Goal: Find specific page/section: Find specific page/section

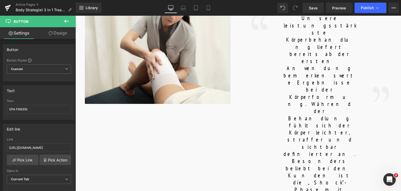
scroll to position [306, 0]
paste input "ihr nächstes spa finden"
click at [10, 110] on input "ihr nächstes spa finden" at bounding box center [39, 109] width 64 height 9
click at [32, 109] on input "Ihr nächstes spa finden" at bounding box center [39, 109] width 64 height 9
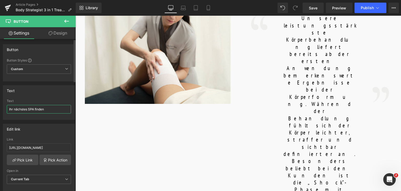
type input "Ihr nächstes SPA finden"
click at [34, 114] on div "Text Ihr nächstes SPA finden" at bounding box center [39, 109] width 64 height 20
click at [45, 110] on input "Ihr nächstes SPA finden" at bounding box center [39, 109] width 64 height 9
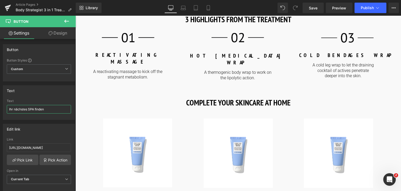
scroll to position [630, 0]
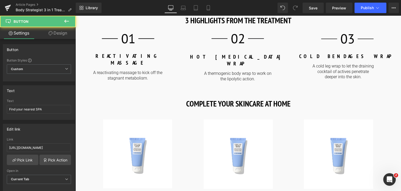
click at [43, 106] on input "Find your nearest SPA" at bounding box center [39, 109] width 64 height 9
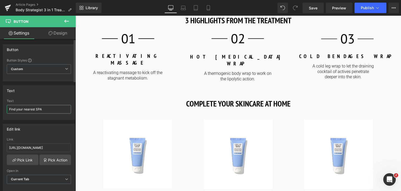
click at [43, 106] on input "Find your nearest SPA" at bounding box center [39, 109] width 64 height 9
paste input "Ihr nächstes SPA finden"
type input "Ihr nächstes SPA finden"
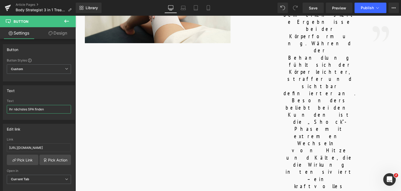
scroll to position [368, 0]
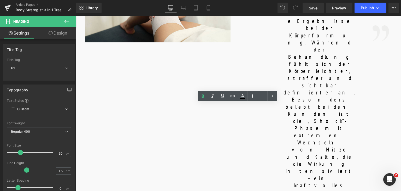
drag, startPoint x: 226, startPoint y: 112, endPoint x: 299, endPoint y: 111, distance: 73.7
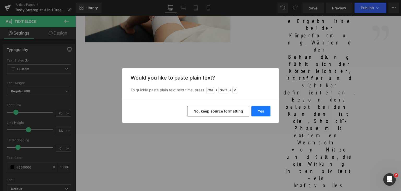
click at [266, 113] on button "Yes" at bounding box center [261, 111] width 19 height 10
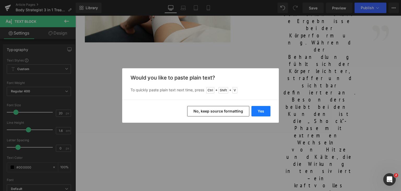
click at [257, 110] on button "Yes" at bounding box center [261, 111] width 19 height 10
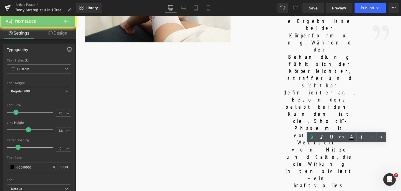
copy b "COLD BENDAGES WRAP"
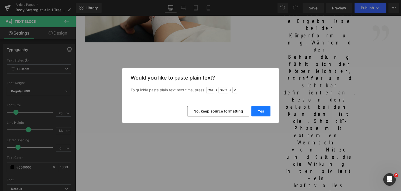
click at [259, 109] on button "Yes" at bounding box center [261, 111] width 19 height 10
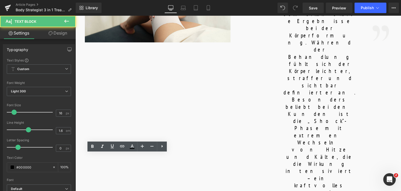
copy p "A reactivating massage to kick off the stagnant metabolism."
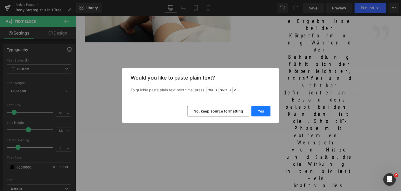
click at [259, 107] on button "Yes" at bounding box center [261, 111] width 19 height 10
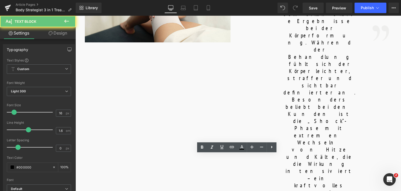
copy p "A thermogenic body wrap to work on the lipolytic action."
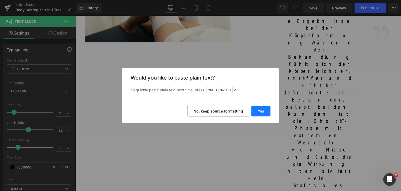
click at [265, 107] on button "Yes" at bounding box center [261, 111] width 19 height 10
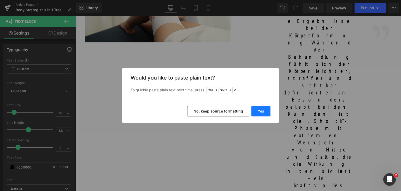
click at [262, 108] on button "Yes" at bounding box center [261, 111] width 19 height 10
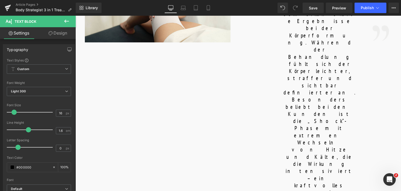
scroll to position [390, 0]
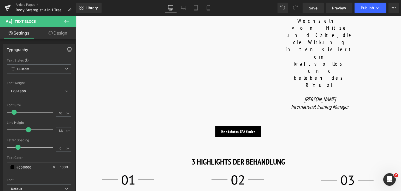
scroll to position [491, 0]
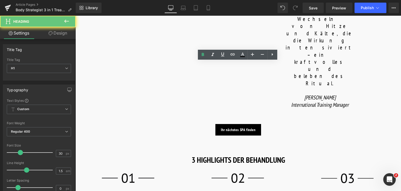
copy strong "COMPLETE YOUR SKINCARE AT HOME"
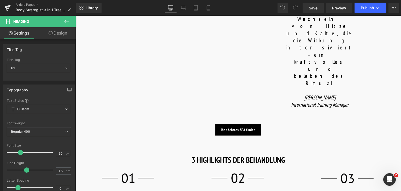
paste div
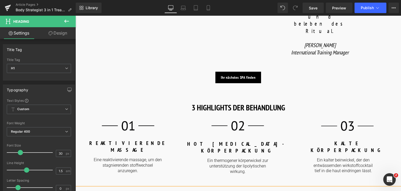
scroll to position [544, 0]
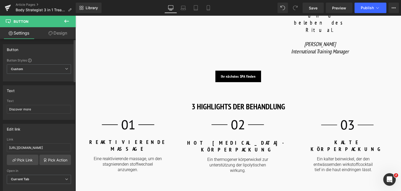
click at [43, 101] on div "Text" at bounding box center [39, 101] width 64 height 4
click at [41, 111] on input "Discover more" at bounding box center [39, 109] width 64 height 9
type input "Mehr entdecken"
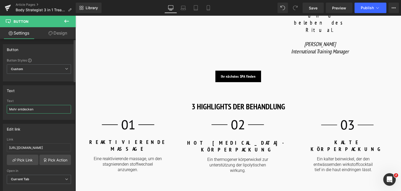
click at [41, 111] on input "Mehr entdecken" at bounding box center [39, 109] width 64 height 9
click at [46, 111] on input "Discover more" at bounding box center [39, 109] width 64 height 9
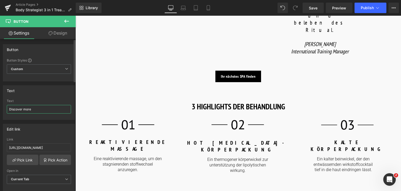
click at [46, 111] on input "Discover more" at bounding box center [39, 109] width 64 height 9
paste input "Mehr entdecken"
type input "Mehr entdecken"
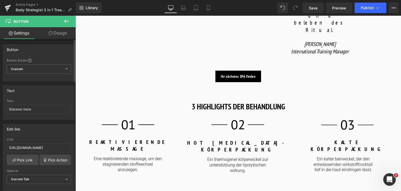
click at [44, 104] on div "Text Discover more" at bounding box center [39, 109] width 64 height 20
click at [36, 111] on input "Discover more" at bounding box center [39, 109] width 64 height 9
paste input "Mehr entdecken"
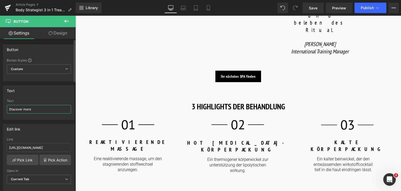
type input "Mehr entdecken"
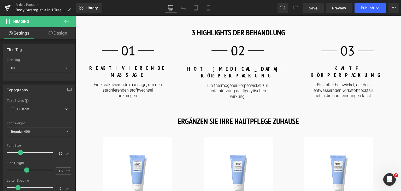
paste div
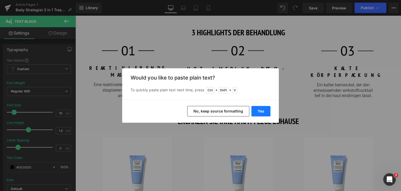
click at [265, 107] on button "Yes" at bounding box center [261, 111] width 19 height 10
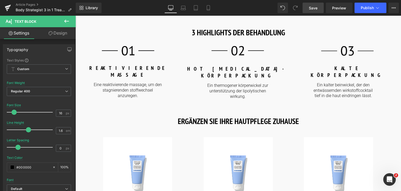
click at [312, 8] on span "Save" at bounding box center [313, 7] width 9 height 5
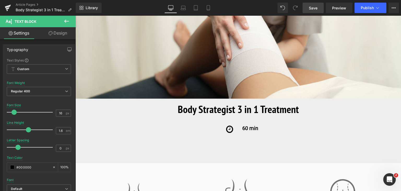
scroll to position [66, 0]
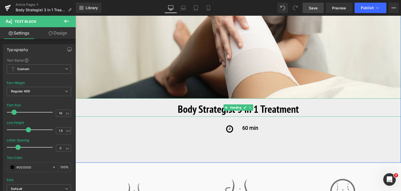
click at [279, 113] on b "Body Strategist 3 in 1 Treatment" at bounding box center [238, 109] width 121 height 14
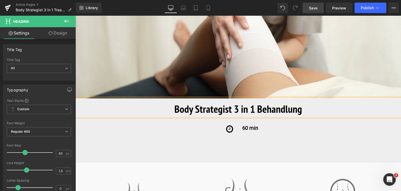
click at [316, 8] on span "Save" at bounding box center [313, 7] width 9 height 5
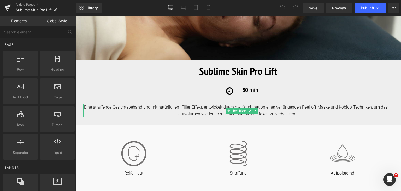
click at [190, 114] on div "Eine straffende Gesichtsbehandlung mit natürlichem Filler-Effekt, entwickelt du…" at bounding box center [242, 110] width 318 height 13
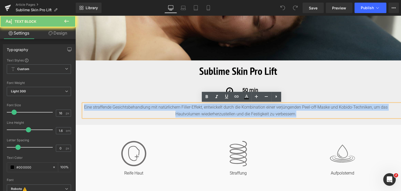
click at [190, 114] on div "Eine straffende Gesichtsbehandlung mit natürlichem Filler-Effekt, entwickelt du…" at bounding box center [242, 110] width 318 height 13
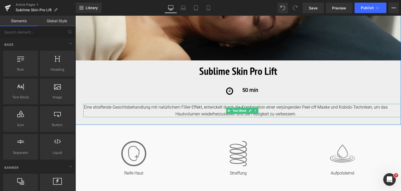
click at [294, 112] on div "Eine straffende Gesichtsbehandlung mit natürlichem Filler-Effekt, entwickelt du…" at bounding box center [242, 110] width 318 height 13
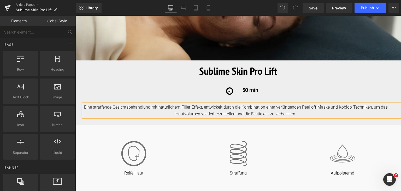
click at [294, 112] on div "Eine straffende Gesichtsbehandlung mit natürlichem Filler-Effekt, entwickelt du…" at bounding box center [242, 110] width 318 height 13
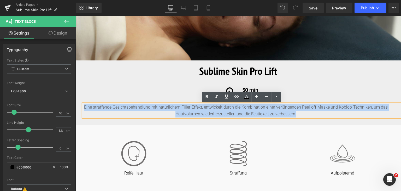
copy div "Eine straffende Gesichtsbehandlung mit natürlichem Filler-Effekt, entwickelt du…"
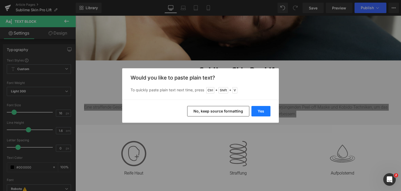
click at [261, 112] on button "Yes" at bounding box center [261, 111] width 19 height 10
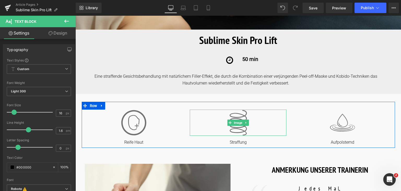
scroll to position [135, 0]
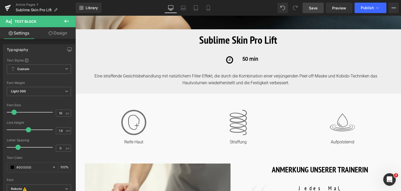
drag, startPoint x: 315, startPoint y: 8, endPoint x: 231, endPoint y: 64, distance: 101.9
click at [315, 8] on span "Save" at bounding box center [313, 7] width 9 height 5
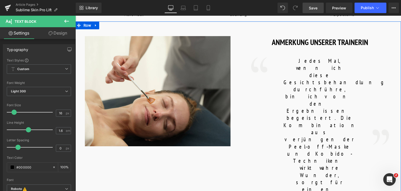
scroll to position [262, 0]
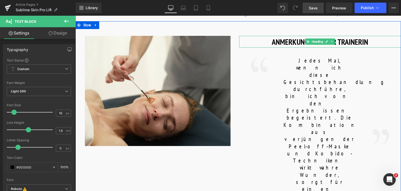
click at [271, 41] on h1 "ANMERKUNG UNSERER TRAINERIN" at bounding box center [320, 42] width 162 height 12
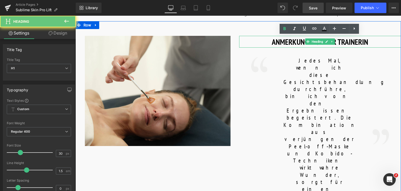
click at [271, 41] on h1 "ANMERKUNG UNSERER TRAINERIN" at bounding box center [320, 42] width 162 height 12
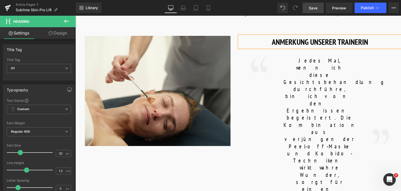
drag, startPoint x: 313, startPoint y: 7, endPoint x: 221, endPoint y: 56, distance: 103.8
click at [313, 7] on span "Save" at bounding box center [313, 7] width 9 height 5
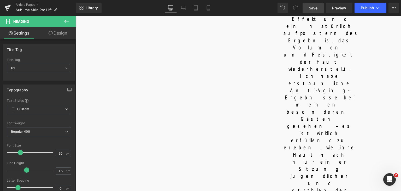
scroll to position [447, 0]
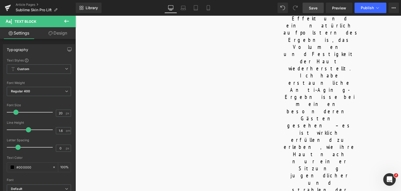
click at [311, 10] on span "Save" at bounding box center [313, 7] width 9 height 5
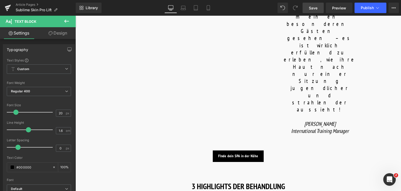
scroll to position [582, 0]
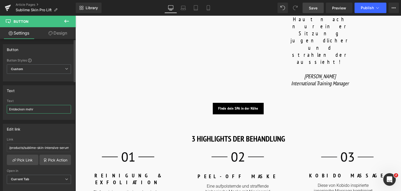
click at [44, 109] on input "Entdecken mehr" at bounding box center [39, 109] width 64 height 9
type input "m"
type input "Mehr entdecken"
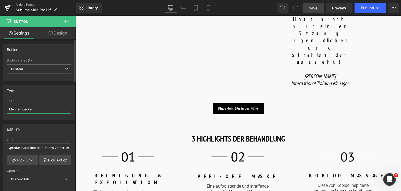
click at [44, 109] on input "Mehr entdecken" at bounding box center [39, 109] width 64 height 9
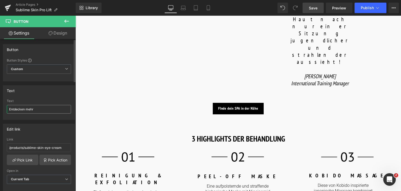
click at [34, 110] on input "Entdecken mehr" at bounding box center [39, 109] width 64 height 9
paste input "Mehr entdecken"
type input "Mehr entdecken"
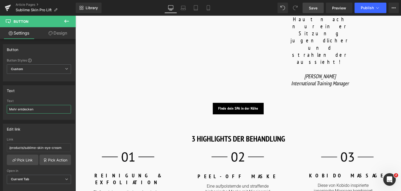
drag, startPoint x: 110, startPoint y: 125, endPoint x: 248, endPoint y: 88, distance: 143.4
click at [38, 109] on input "Entdecken mehr" at bounding box center [39, 109] width 64 height 9
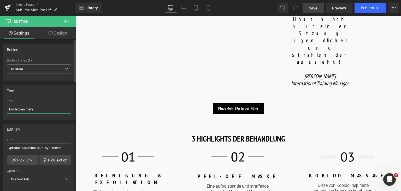
paste input "Mehr entdecken"
type input "Mehr entdecken"
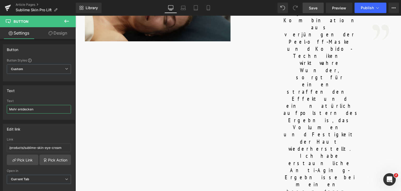
scroll to position [361, 0]
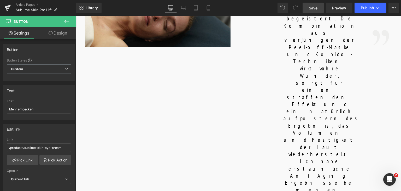
click at [24, 108] on input "FInde dein SPA in der Nähe" at bounding box center [39, 109] width 64 height 9
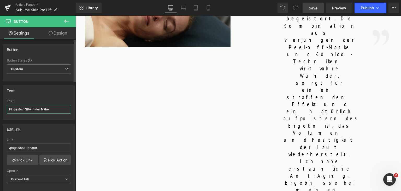
click at [47, 108] on input "FInde dein SPA in der Nähe" at bounding box center [39, 109] width 64 height 9
paste input "Ihr nächstgelegenes Spa finden"
click at [42, 109] on input "Ihr nächstgelegenes Spa finden" at bounding box center [39, 109] width 64 height 9
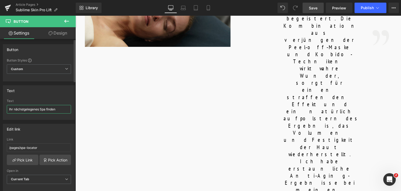
click at [42, 109] on input "Ihr nächstgelegenes Spa finden" at bounding box center [39, 109] width 64 height 9
type input "Ihr nächstgelegenes SPA finden"
click at [42, 109] on input "Ihr nächstgelegenes SPA finden" at bounding box center [39, 109] width 64 height 9
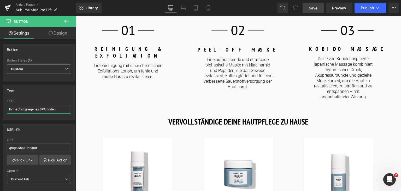
scroll to position [727, 0]
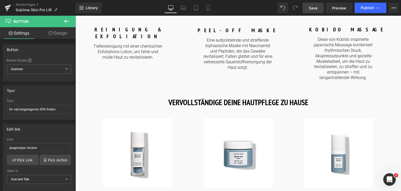
click at [44, 109] on input "Finde deinen SPA in der Nähe" at bounding box center [39, 109] width 64 height 9
paste input "Ihr nächstgelegenes SPA finden"
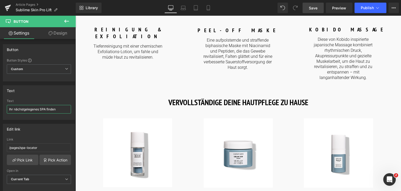
type input "Ihr nächstgelegenes SPA finden"
click at [314, 5] on span "Save" at bounding box center [313, 7] width 9 height 5
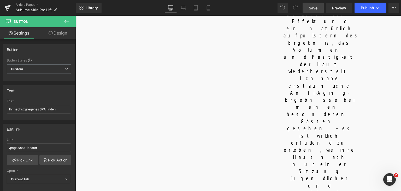
scroll to position [443, 0]
click at [312, 1] on div "Library Desktop Desktop Laptop Tablet Mobile Save Preview Publish Scheduled Vie…" at bounding box center [239, 8] width 326 height 16
click at [312, 4] on link "Save" at bounding box center [313, 8] width 21 height 10
